Goal: Go to known website: Go to known website

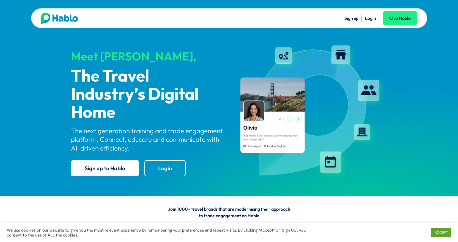
click at [366, 19] on link "Login" at bounding box center [370, 17] width 11 height 5
click at [372, 13] on div "Sign up Login Club Hablo" at bounding box center [323, 18] width 188 height 11
click at [368, 19] on link "Login" at bounding box center [370, 17] width 11 height 5
